Goal: Task Accomplishment & Management: Use online tool/utility

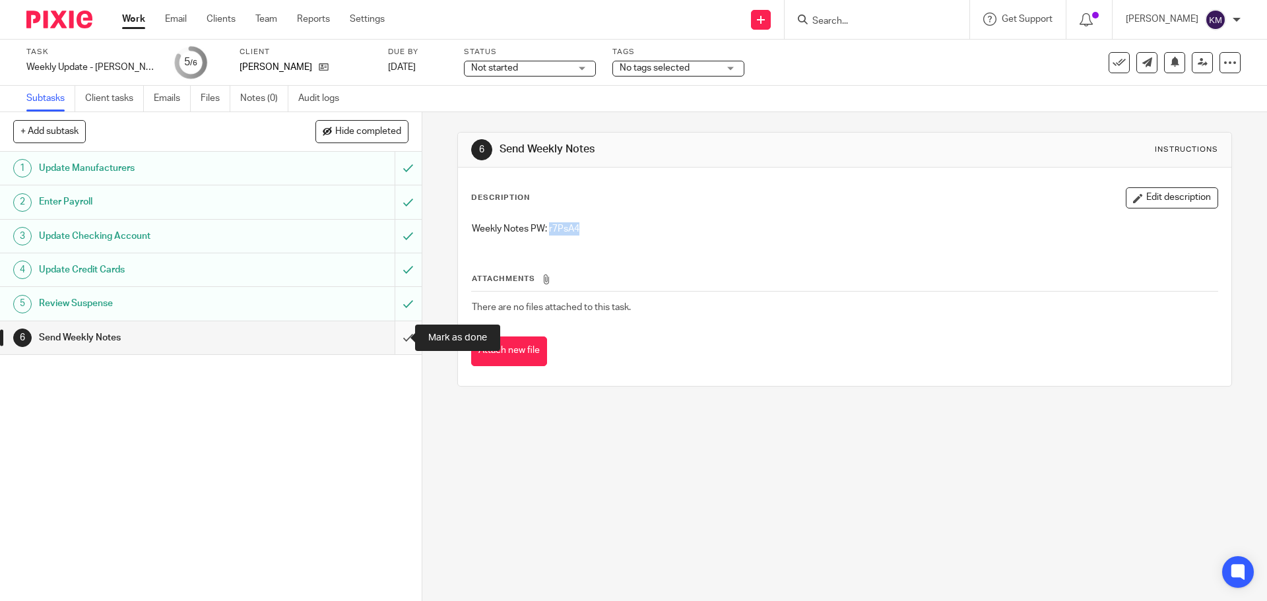
click at [393, 336] on input "submit" at bounding box center [211, 337] width 422 height 33
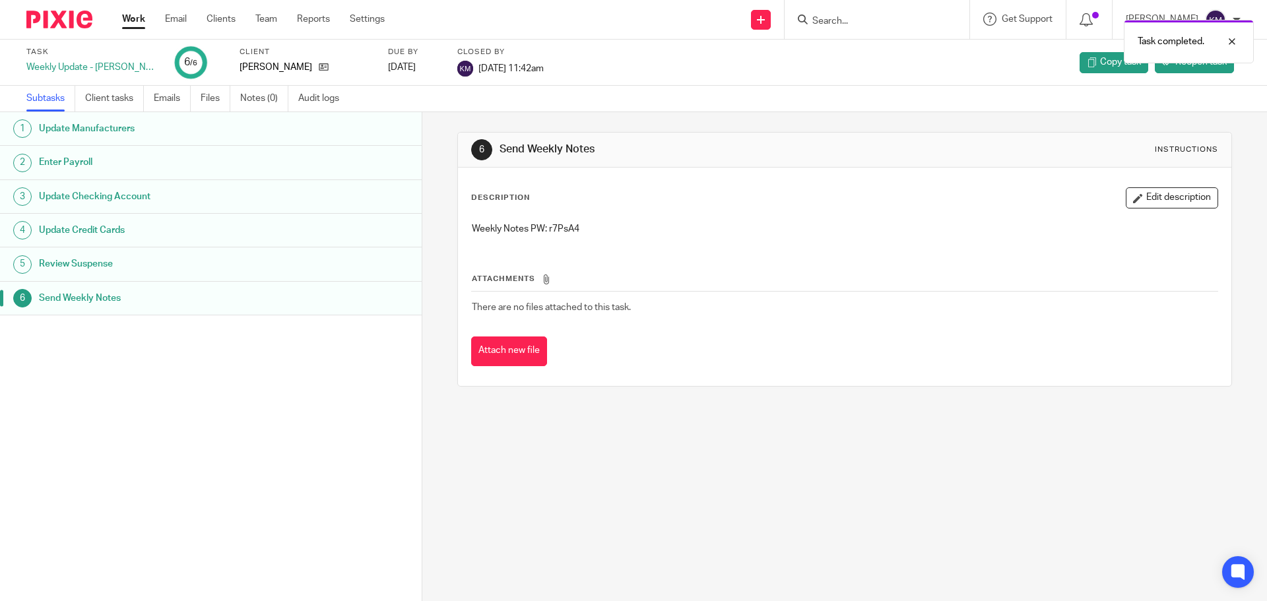
drag, startPoint x: 0, startPoint y: 0, endPoint x: 125, endPoint y: 17, distance: 126.5
click at [125, 17] on link "Work" at bounding box center [133, 19] width 23 height 13
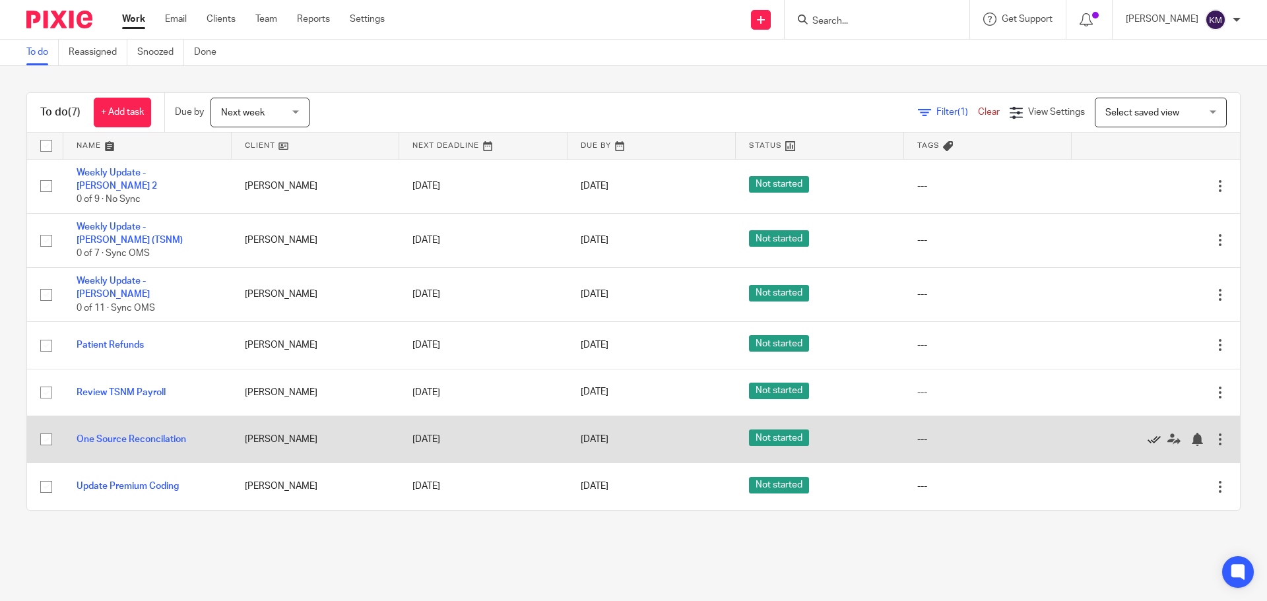
click at [1147, 433] on icon at bounding box center [1153, 439] width 13 height 13
